Goal: Task Accomplishment & Management: Manage account settings

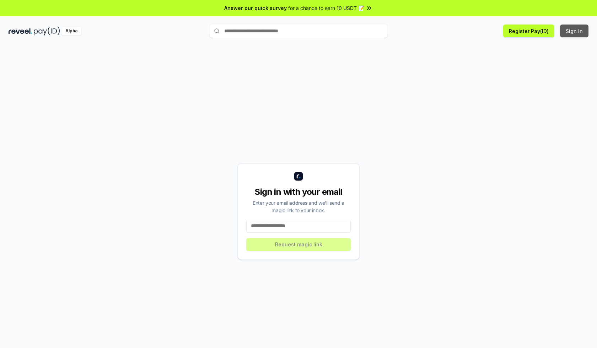
click at [574, 31] on button "Sign In" at bounding box center [574, 31] width 28 height 13
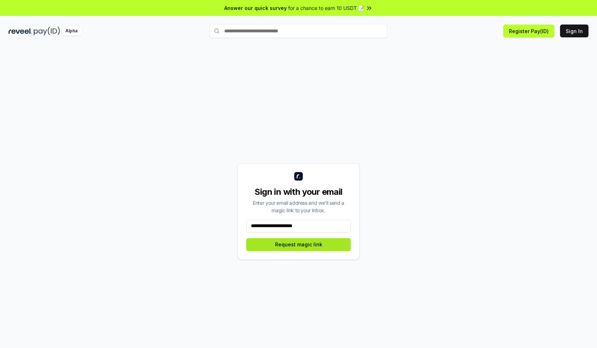
type input "**********"
click at [298, 244] on button "Request magic link" at bounding box center [298, 244] width 104 height 13
